Goal: Transaction & Acquisition: Book appointment/travel/reservation

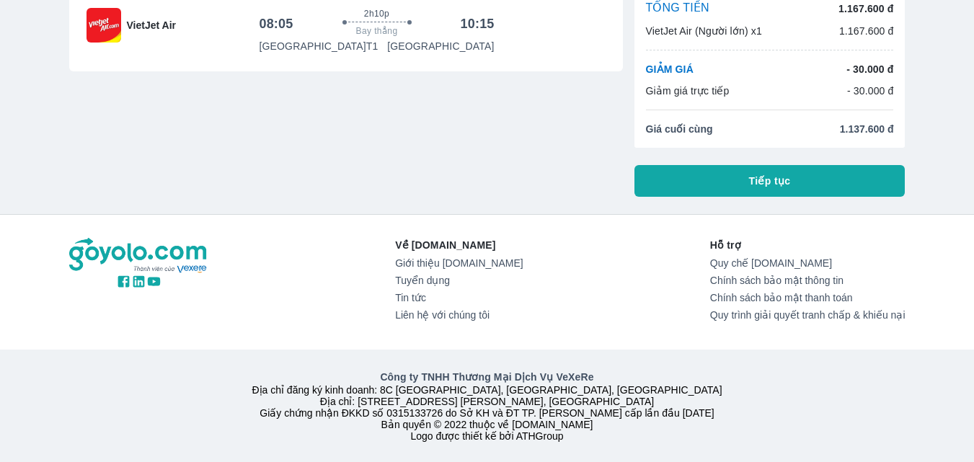
scroll to position [144, 0]
click at [781, 180] on button "Tiếp tục" at bounding box center [769, 181] width 271 height 32
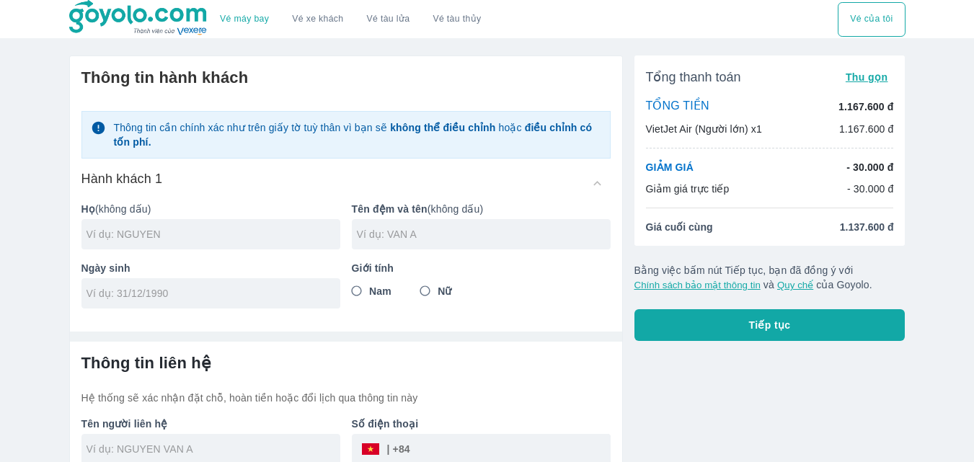
click at [433, 293] on input "Nữ" at bounding box center [425, 291] width 26 height 26
radio input "true"
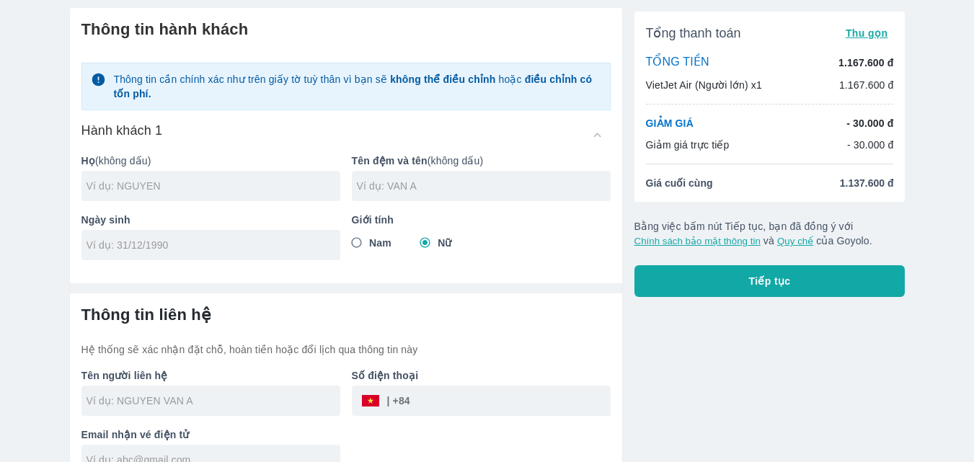
scroll to position [72, 0]
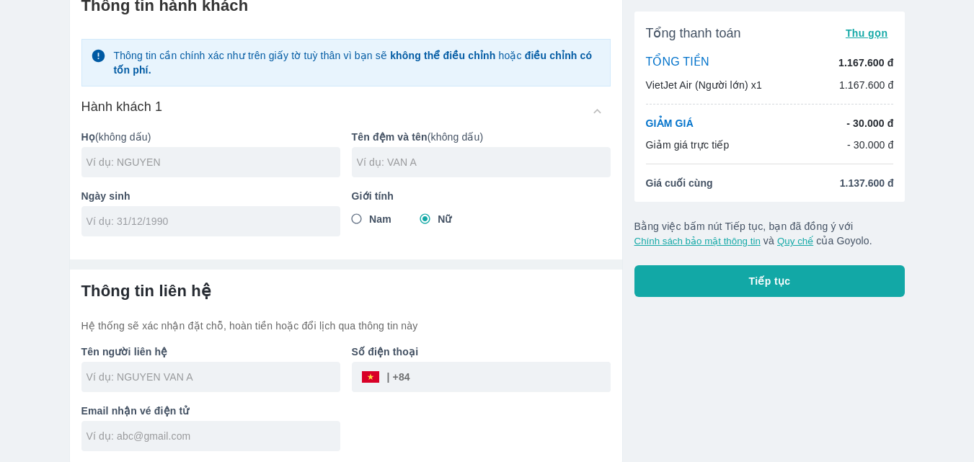
click at [177, 219] on input "tel" at bounding box center [205, 221] width 239 height 14
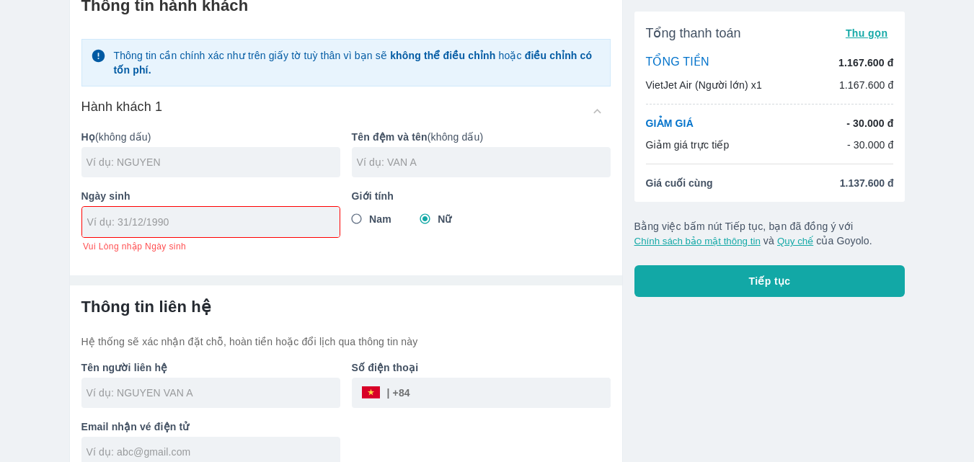
drag, startPoint x: 177, startPoint y: 219, endPoint x: 18, endPoint y: 128, distance: 183.4
click at [18, 128] on div "Vé máy bay Vé xe khách Vé tàu lửa Vé tàu thủy Vé của tôi Thông tin hành khách T…" at bounding box center [487, 203] width 974 height 551
